Goal: Navigation & Orientation: Find specific page/section

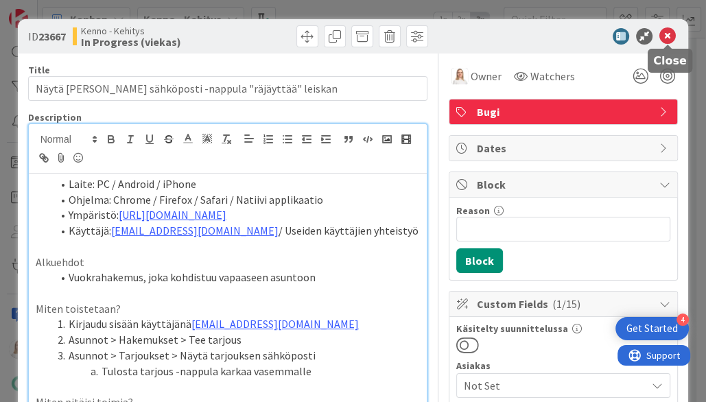
click at [665, 36] on icon at bounding box center [667, 36] width 16 height 16
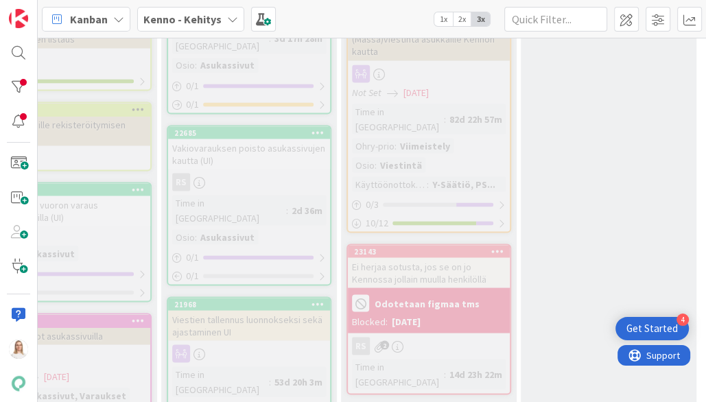
scroll to position [1731, 285]
click at [256, 300] on div "21968" at bounding box center [252, 305] width 156 height 10
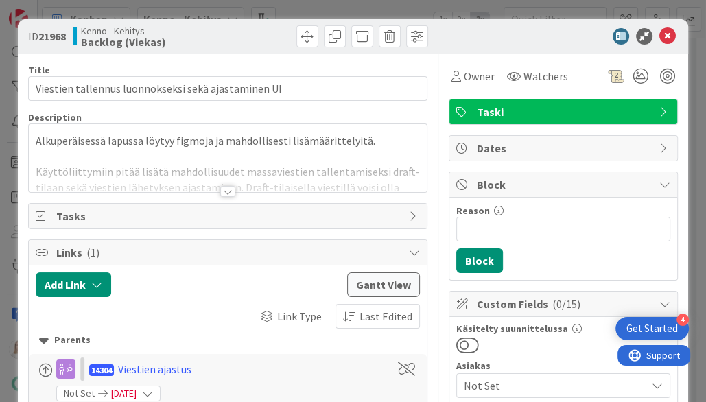
click at [228, 189] on div at bounding box center [227, 191] width 15 height 11
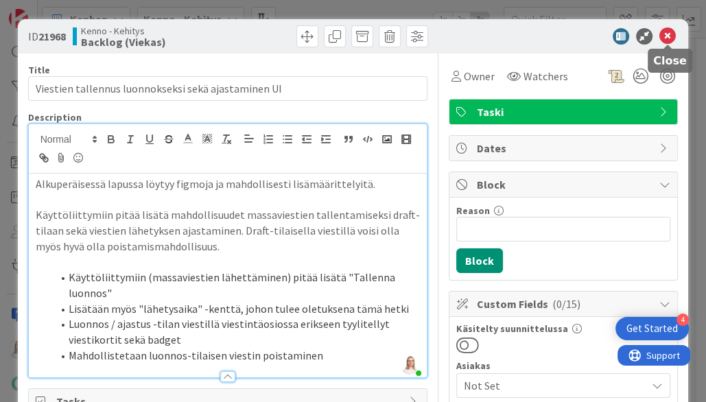
click at [662, 38] on icon at bounding box center [667, 36] width 16 height 16
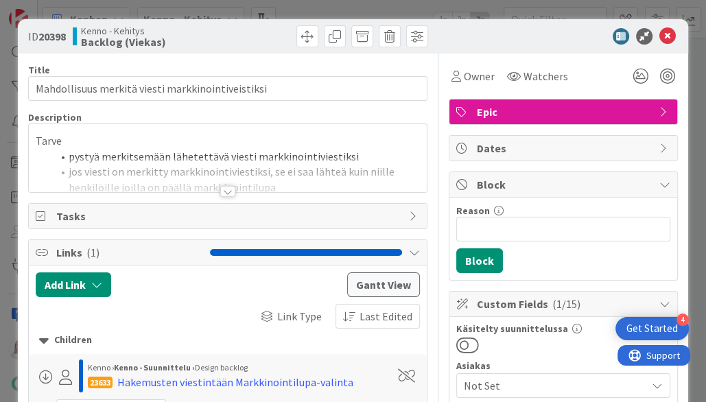
click at [226, 189] on div at bounding box center [227, 191] width 15 height 11
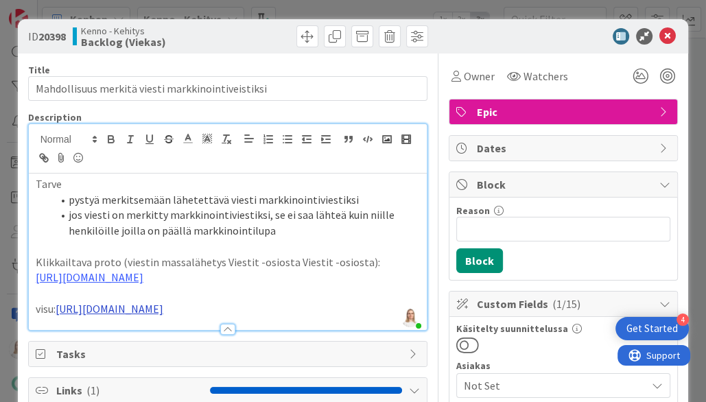
click at [163, 315] on link "https://www.figma.com/design/F8K4NeEJpXdhuNz0ckoPp4/Viestint%C3%A4?node-id=412-…" at bounding box center [110, 309] width 108 height 14
click at [199, 326] on link "https://www.figma.com/design/F8K4NeEJpXdhuNz0ckoPp4/Viestint%C3%A4?node-id=412-…" at bounding box center [192, 327] width 94 height 18
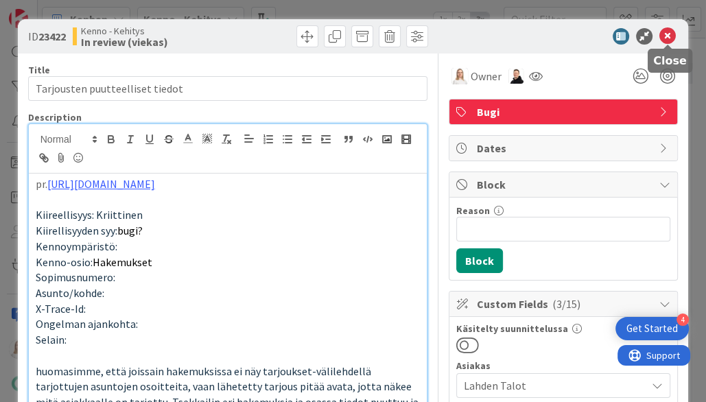
click at [663, 40] on icon at bounding box center [667, 36] width 16 height 16
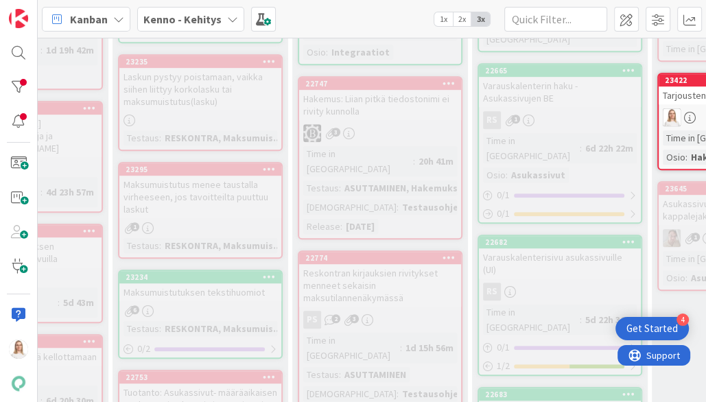
scroll to position [540, 152]
click at [213, 272] on div "23234" at bounding box center [206, 277] width 156 height 10
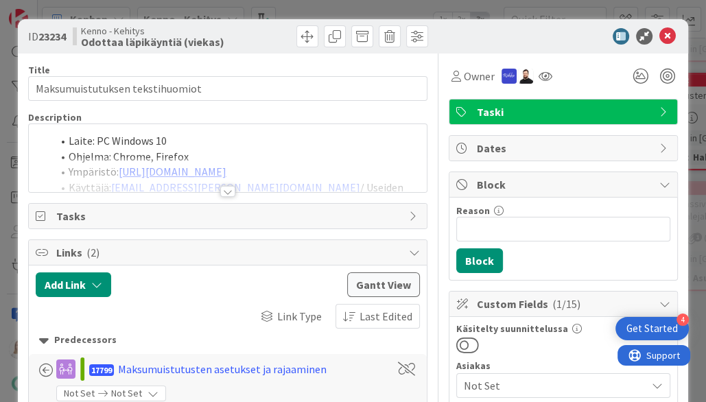
click at [228, 186] on div at bounding box center [227, 191] width 15 height 11
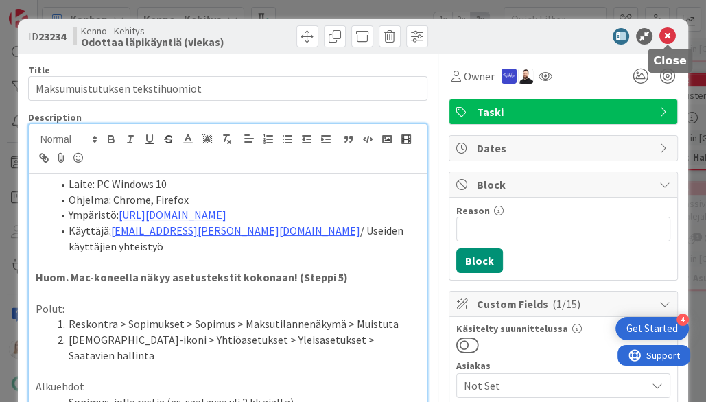
click at [667, 39] on icon at bounding box center [667, 36] width 16 height 16
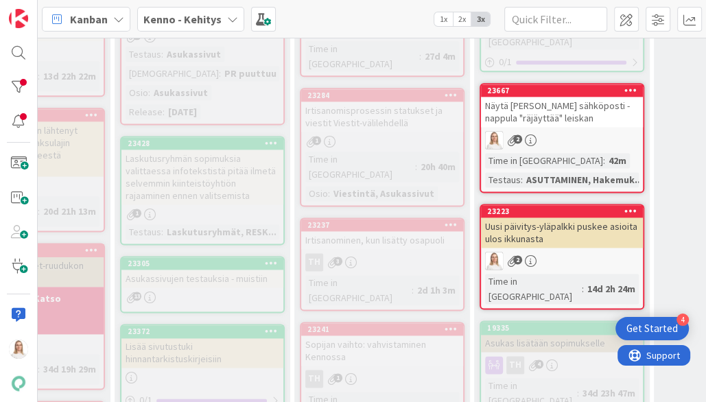
scroll to position [1248, 152]
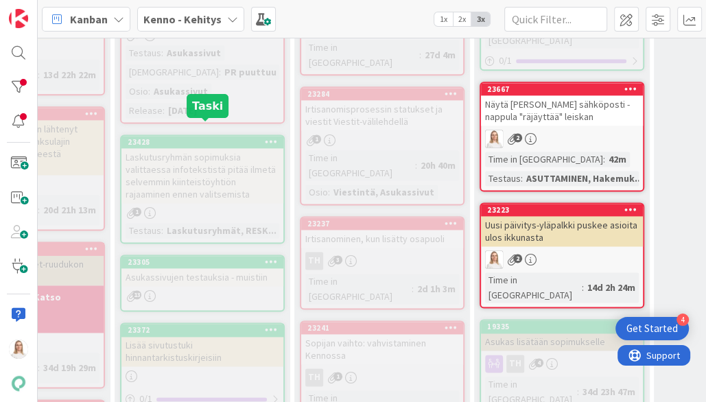
click at [187, 137] on div "23428" at bounding box center [206, 142] width 156 height 10
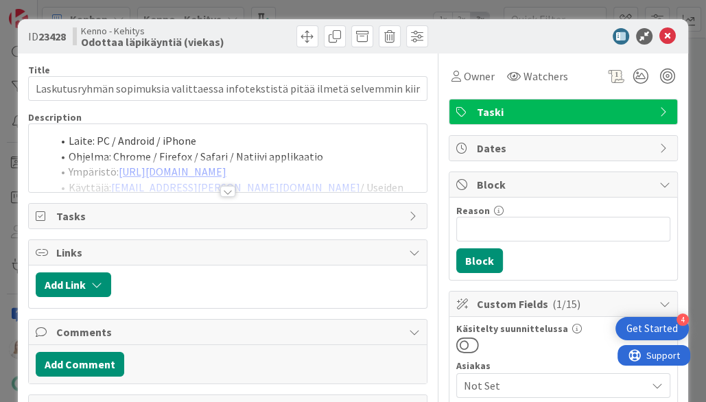
click at [226, 195] on div at bounding box center [227, 191] width 15 height 11
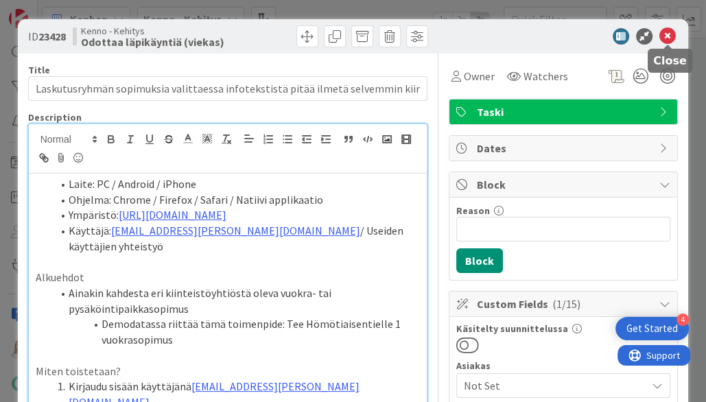
click at [664, 29] on icon at bounding box center [667, 36] width 16 height 16
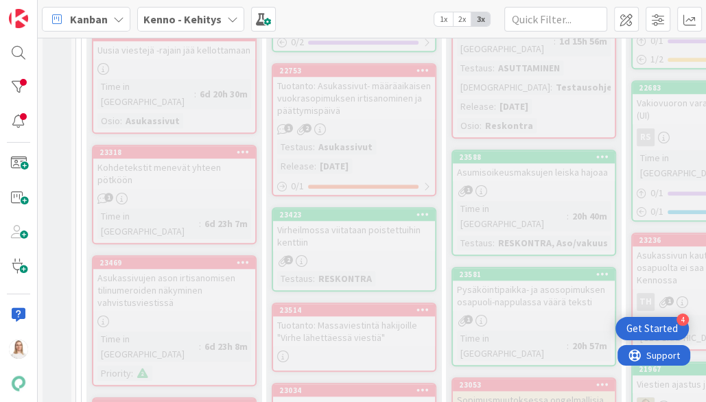
scroll to position [837, 5]
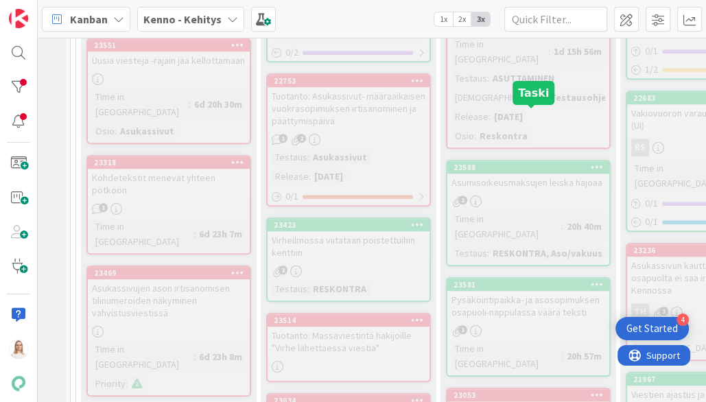
click at [532, 163] on div "23588" at bounding box center [531, 168] width 156 height 10
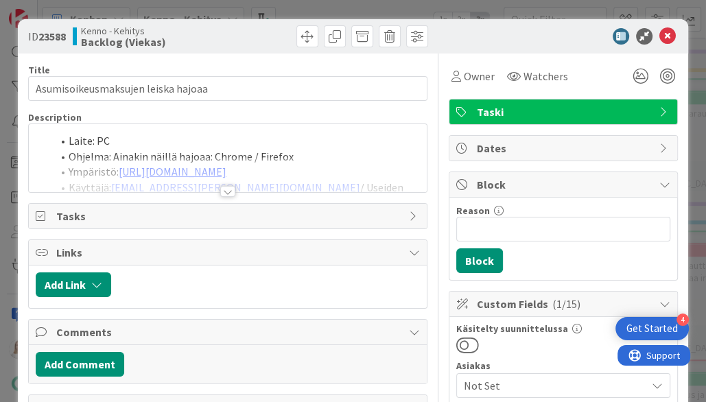
click at [227, 193] on div at bounding box center [227, 191] width 15 height 11
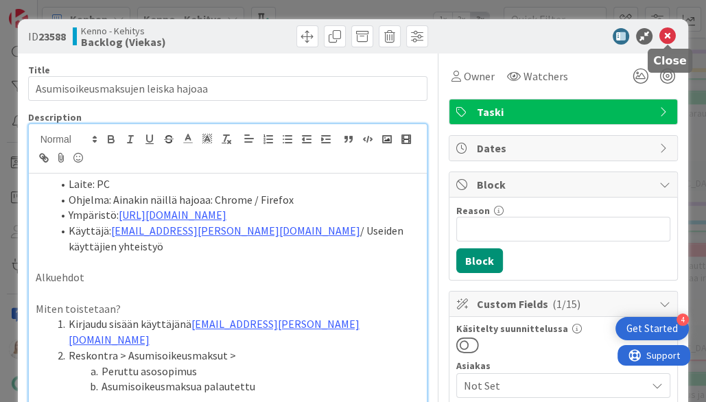
click at [669, 38] on icon at bounding box center [667, 36] width 16 height 16
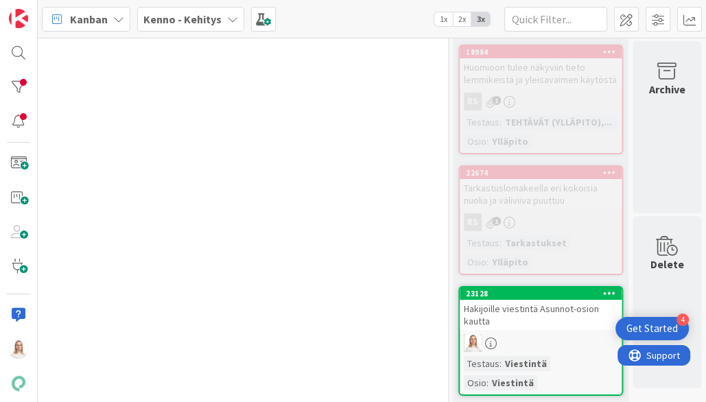
scroll to position [6885, 723]
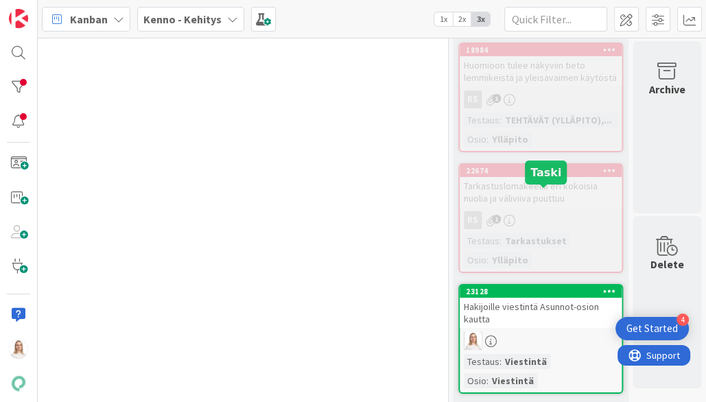
click at [520, 287] on div "23128" at bounding box center [544, 292] width 156 height 10
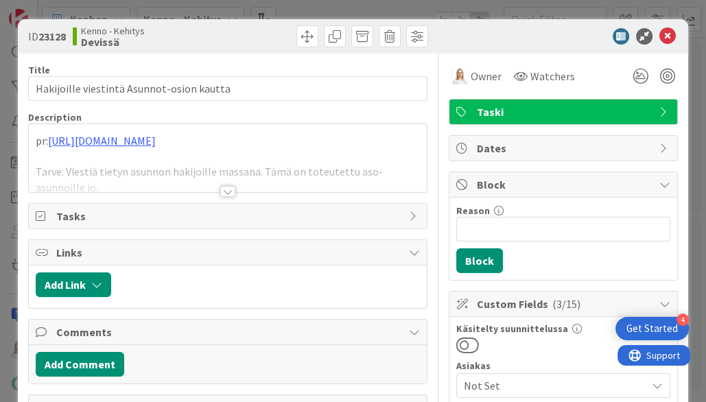
click at [228, 189] on div at bounding box center [227, 191] width 15 height 11
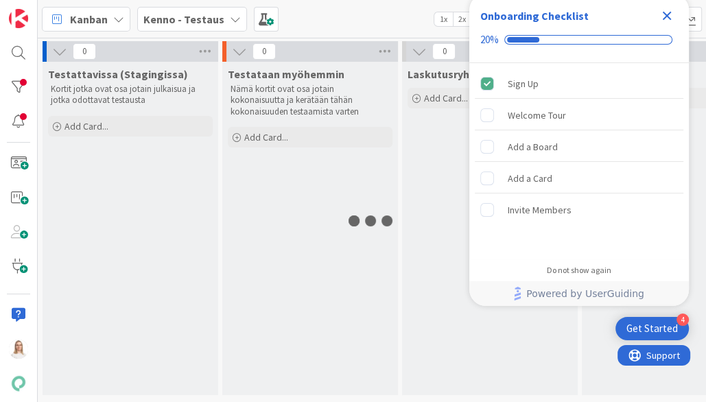
click at [667, 14] on icon "Close Checklist" at bounding box center [666, 16] width 9 height 9
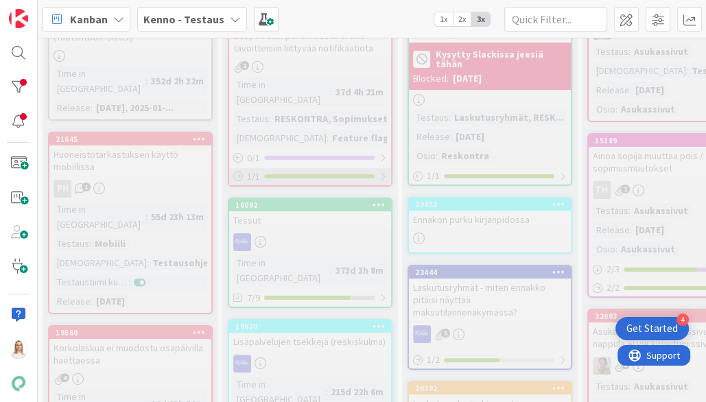
scroll to position [145, 0]
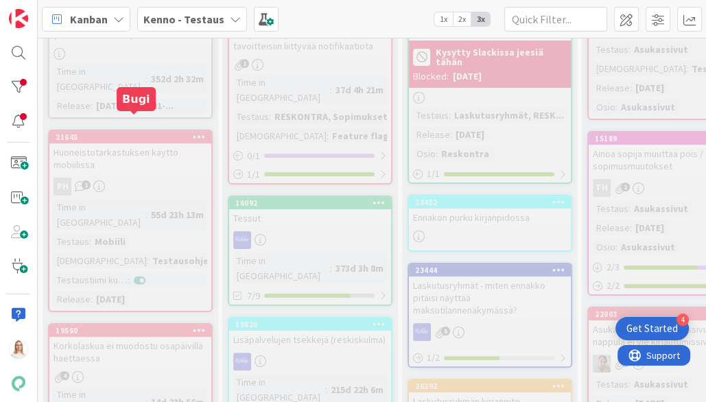
click at [135, 132] on div "21645" at bounding box center [134, 137] width 156 height 10
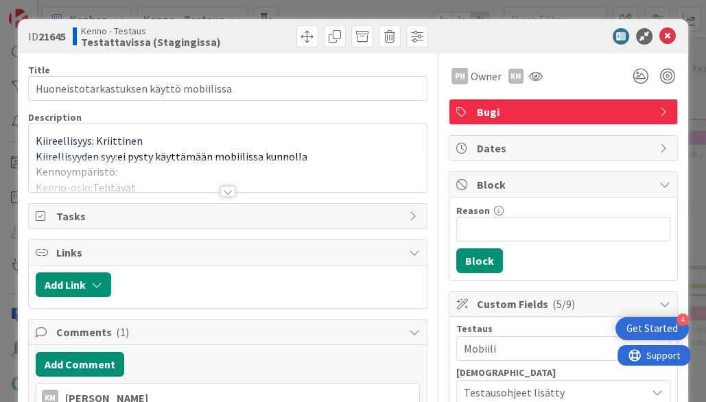
click at [228, 191] on div at bounding box center [227, 191] width 15 height 11
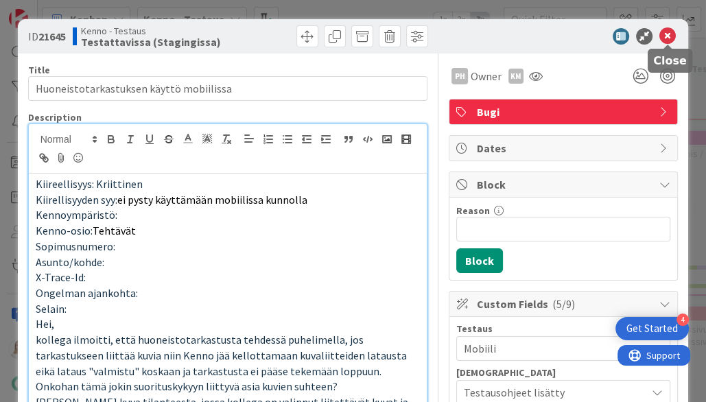
click at [669, 33] on icon at bounding box center [667, 36] width 16 height 16
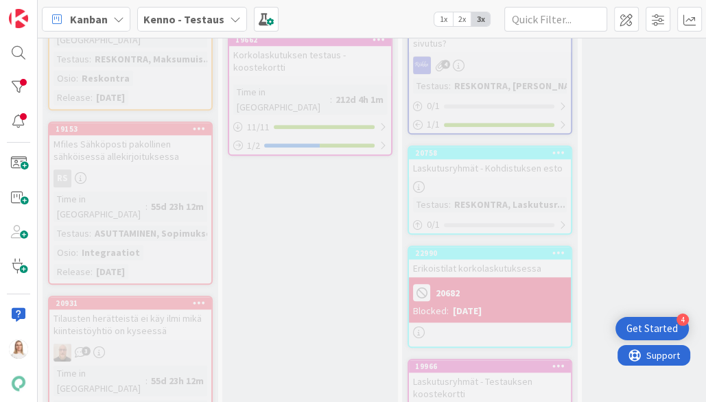
scroll to position [1083, 0]
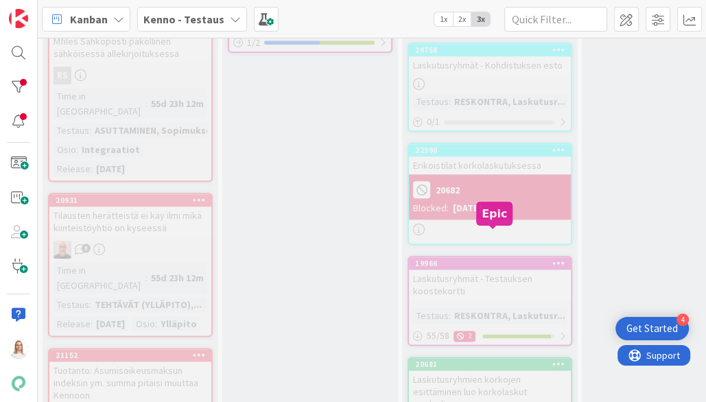
click at [480, 259] on div "19966" at bounding box center [493, 264] width 156 height 10
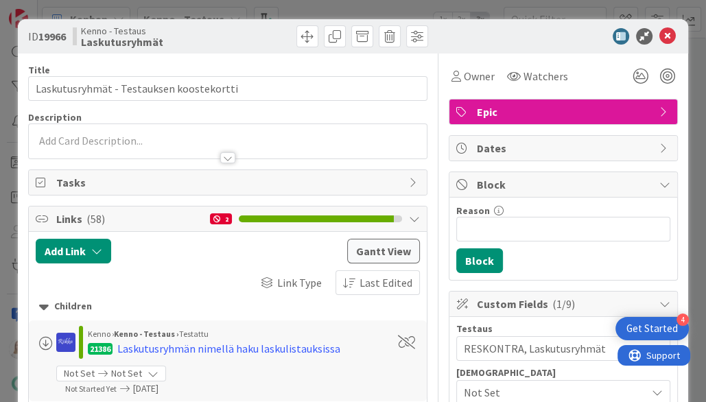
click at [225, 156] on div at bounding box center [227, 157] width 15 height 11
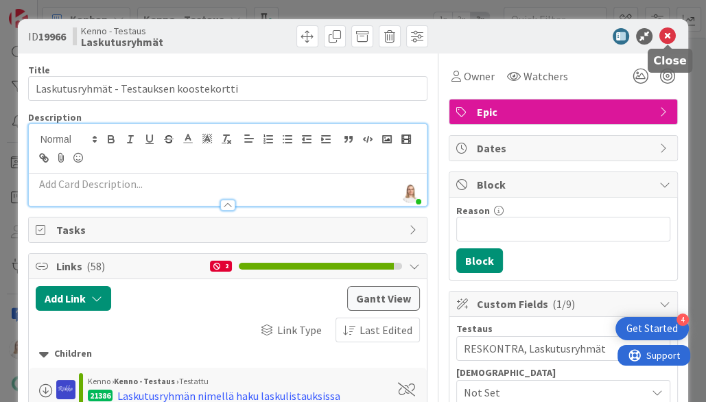
click at [664, 36] on icon at bounding box center [667, 36] width 16 height 16
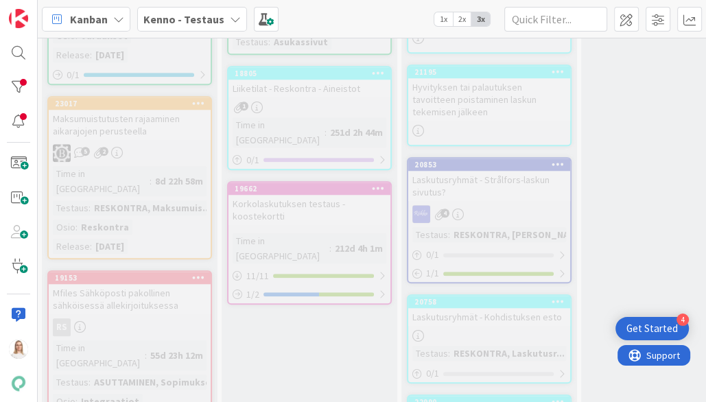
click at [197, 16] on b "Kenno - Testaus" at bounding box center [183, 19] width 81 height 14
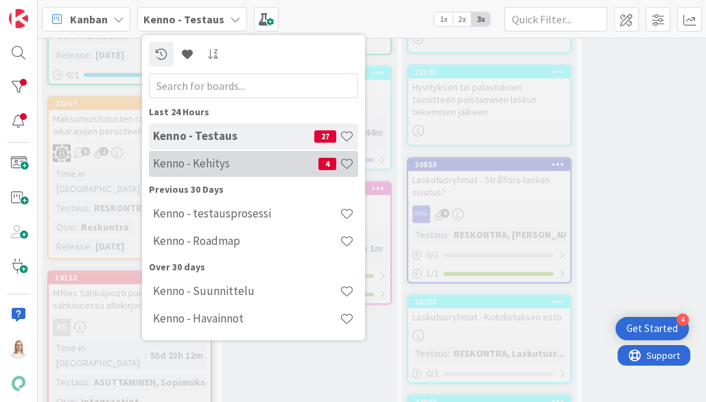
click at [208, 160] on h4 "Kenno - Kehitys" at bounding box center [235, 163] width 165 height 14
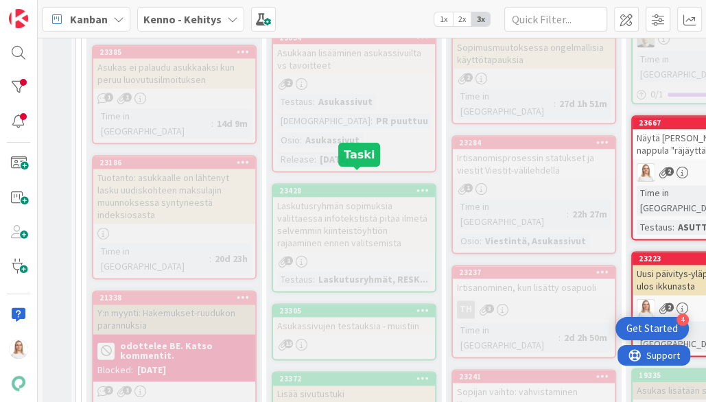
click at [359, 186] on div "23428" at bounding box center [357, 191] width 156 height 10
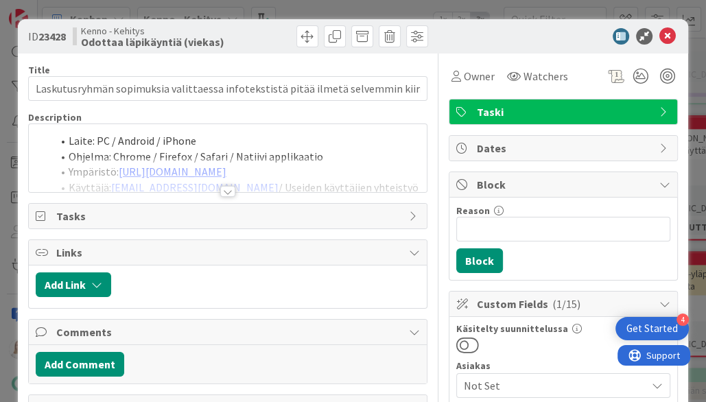
click at [230, 189] on div at bounding box center [227, 191] width 15 height 11
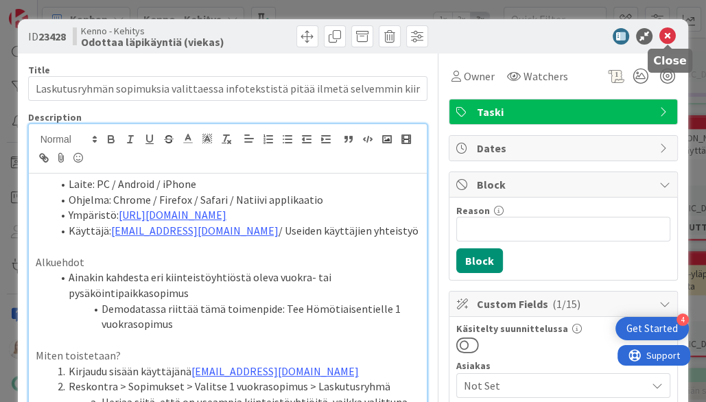
click at [667, 36] on icon at bounding box center [667, 36] width 16 height 16
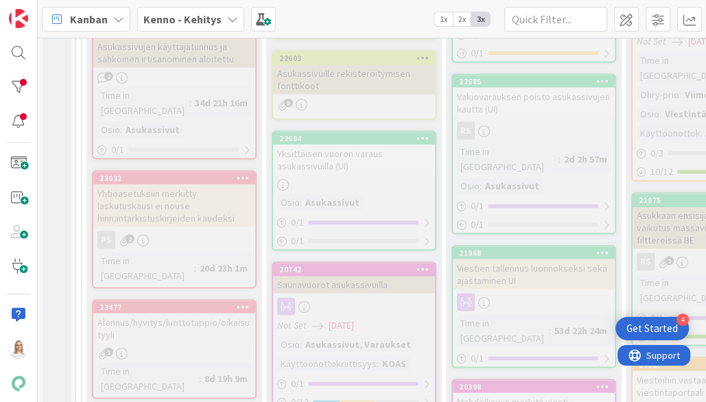
scroll to position [1784, 0]
click at [529, 381] on div "20398" at bounding box center [537, 386] width 156 height 10
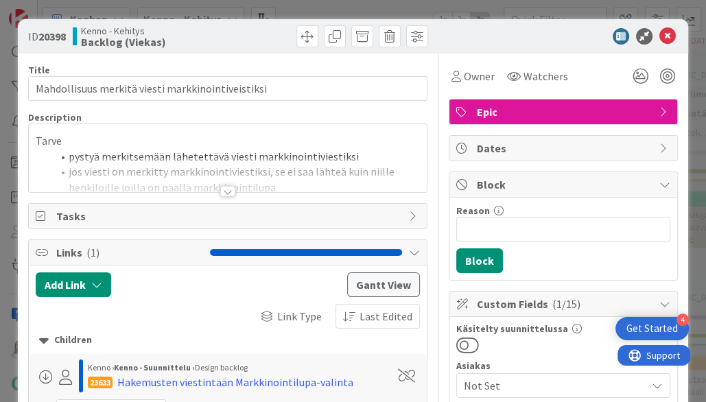
click at [225, 189] on div at bounding box center [227, 191] width 15 height 11
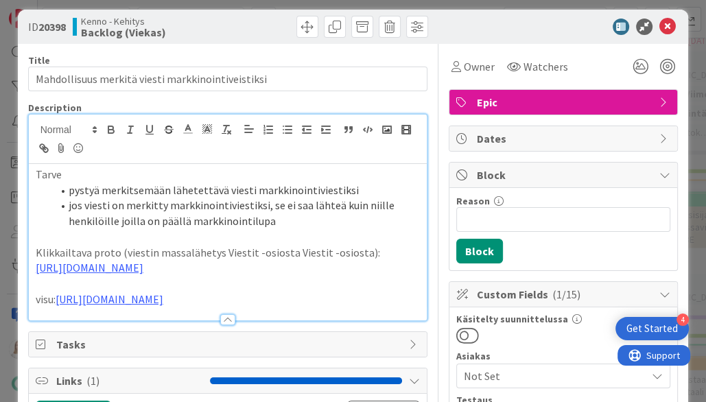
scroll to position [11, 0]
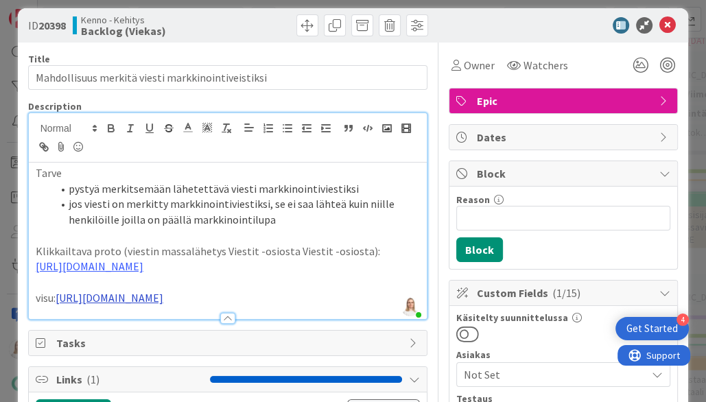
click at [163, 304] on link "https://www.figma.com/design/F8K4NeEJpXdhuNz0ckoPp4/Viestint%C3%A4?node-id=412-…" at bounding box center [110, 298] width 108 height 14
click at [230, 381] on link "https://www.figma.com/design/F8K4NeEJpXdhuNz0ckoPp4/Viestint%C3%A4?node-id=412-…" at bounding box center [192, 384] width 94 height 18
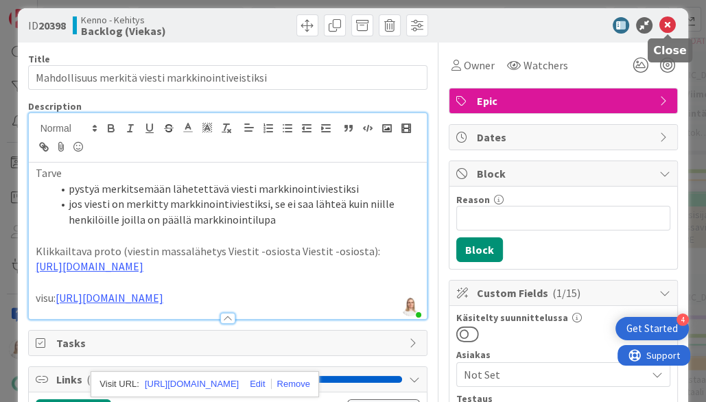
click at [669, 27] on icon at bounding box center [667, 25] width 16 height 16
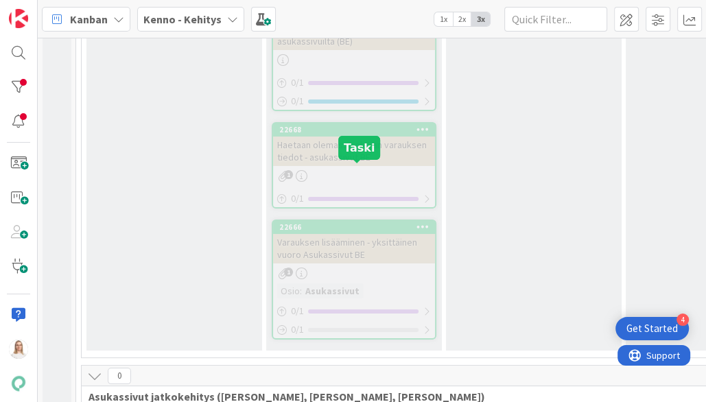
scroll to position [3538, 0]
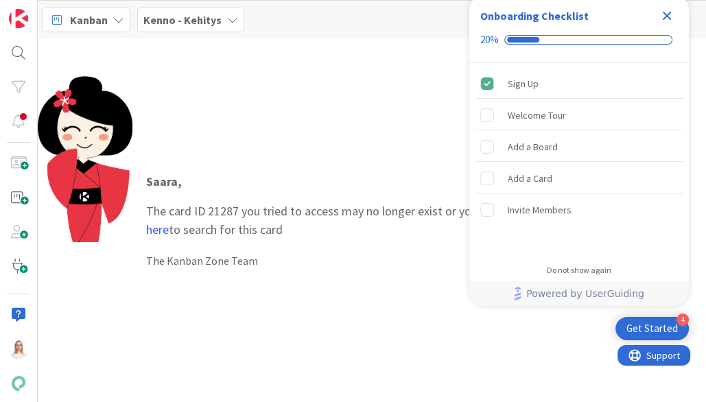
click at [663, 16] on icon "Close Checklist" at bounding box center [666, 16] width 16 height 16
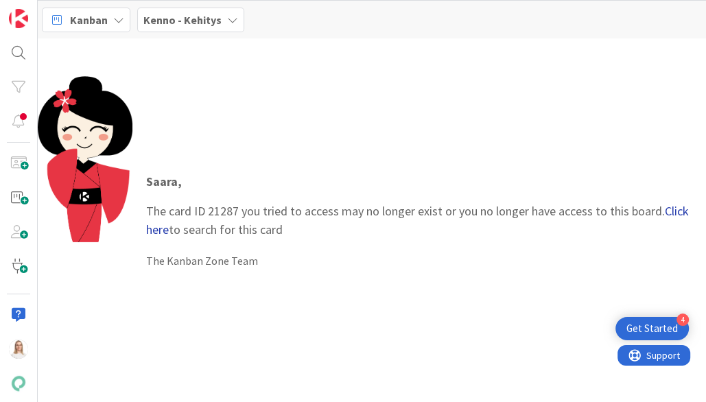
click at [160, 230] on link "Click here" at bounding box center [417, 220] width 542 height 34
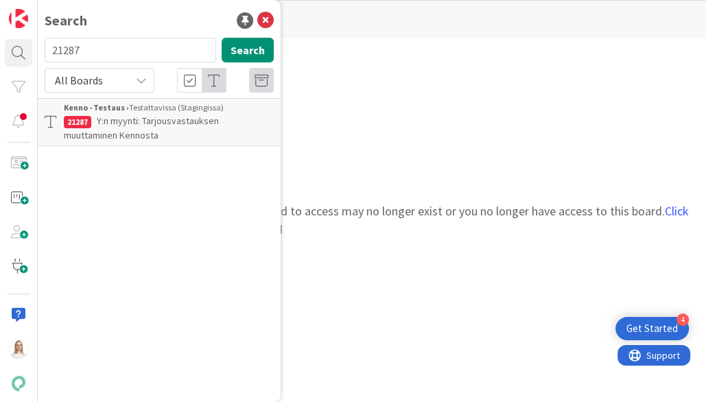
click at [160, 130] on p "Y:n myynti: Tarjousvastauksen muuttaminen Kennosta" at bounding box center [169, 128] width 210 height 29
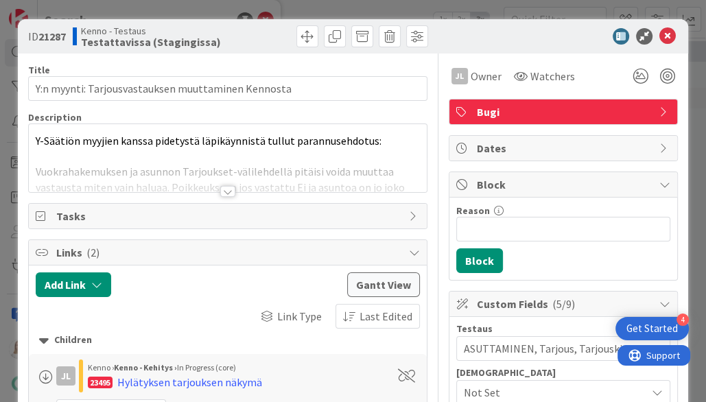
click at [231, 186] on div at bounding box center [227, 191] width 15 height 11
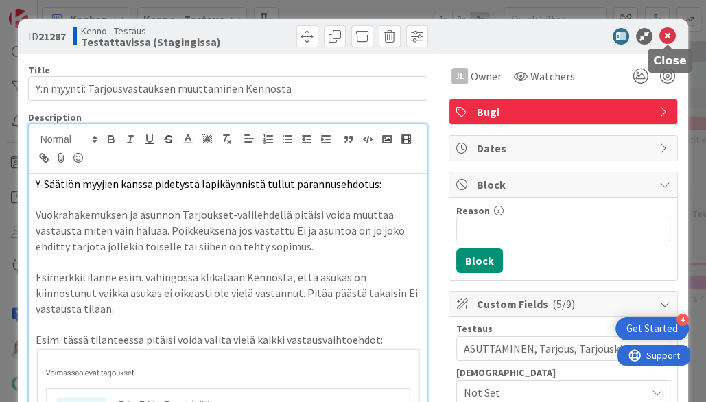
click at [671, 33] on icon at bounding box center [667, 36] width 16 height 16
